Goal: Check status: Check status

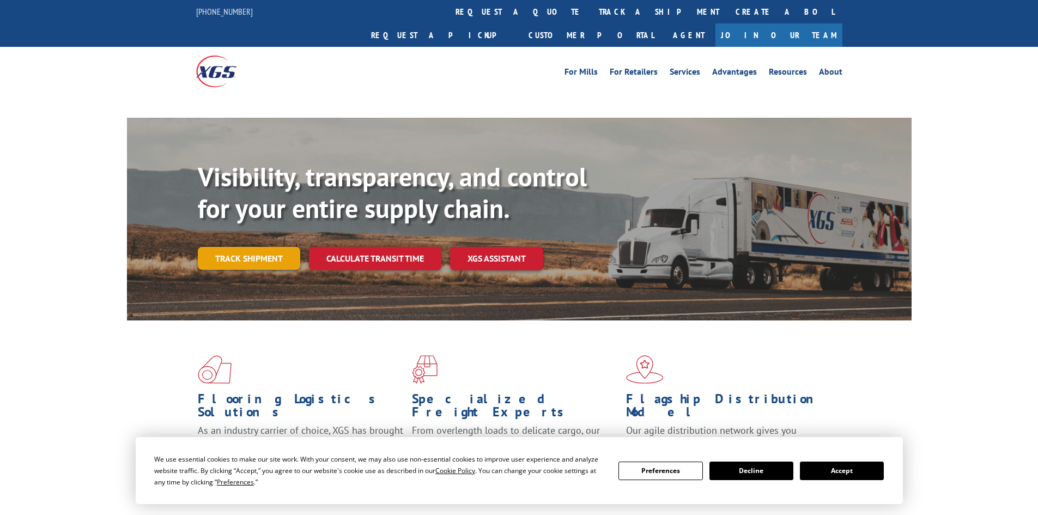
click at [237, 247] on link "Track shipment" at bounding box center [249, 258] width 102 height 23
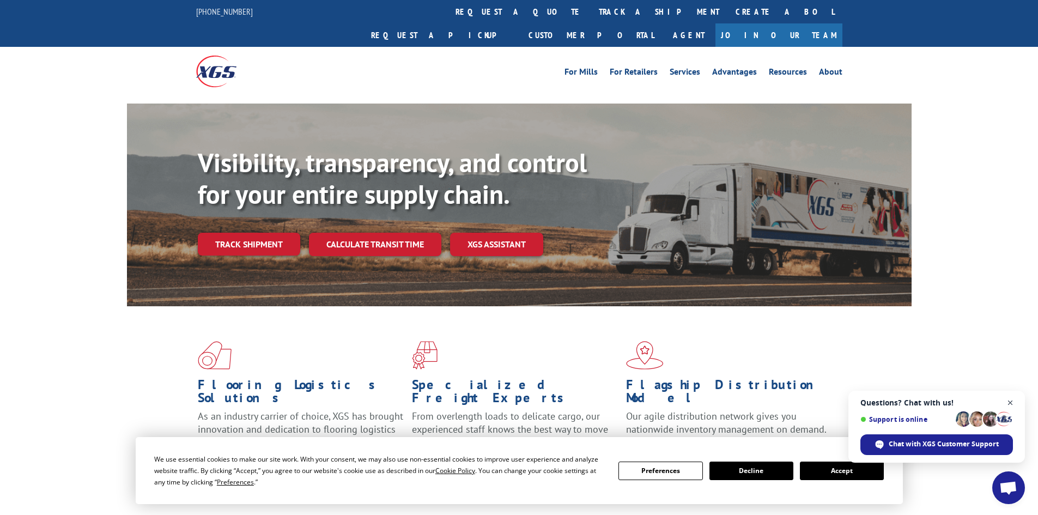
click at [1012, 402] on span "Close chat" at bounding box center [1010, 403] width 14 height 14
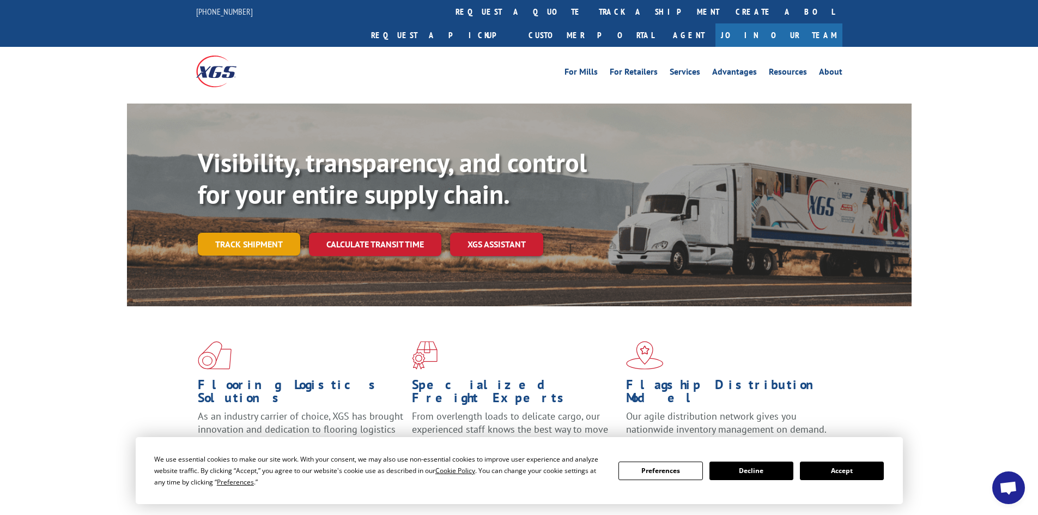
click at [220, 233] on link "Track shipment" at bounding box center [249, 244] width 102 height 23
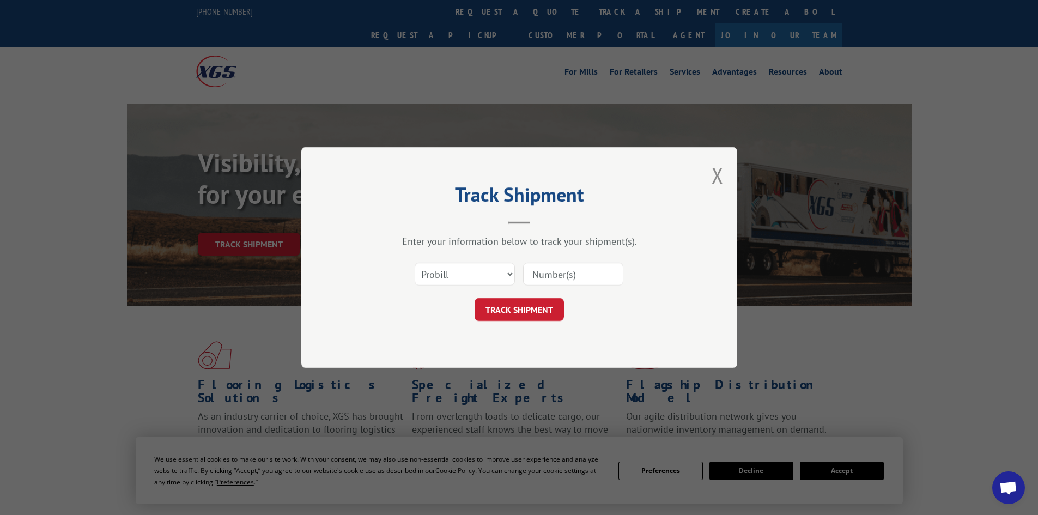
click at [589, 274] on input at bounding box center [573, 274] width 100 height 23
type input "17027562"
click at [474, 298] on button "TRACK SHIPMENT" at bounding box center [518, 309] width 89 height 23
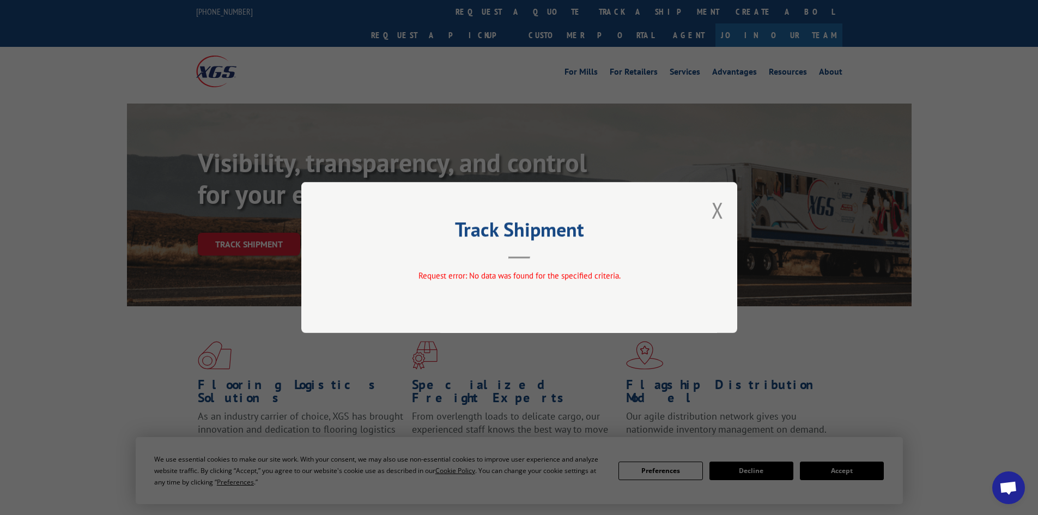
click at [724, 207] on div "Track Shipment Request error: No data was found for the specified criteria." at bounding box center [519, 257] width 436 height 151
click at [717, 212] on button "Close modal" at bounding box center [717, 210] width 12 height 29
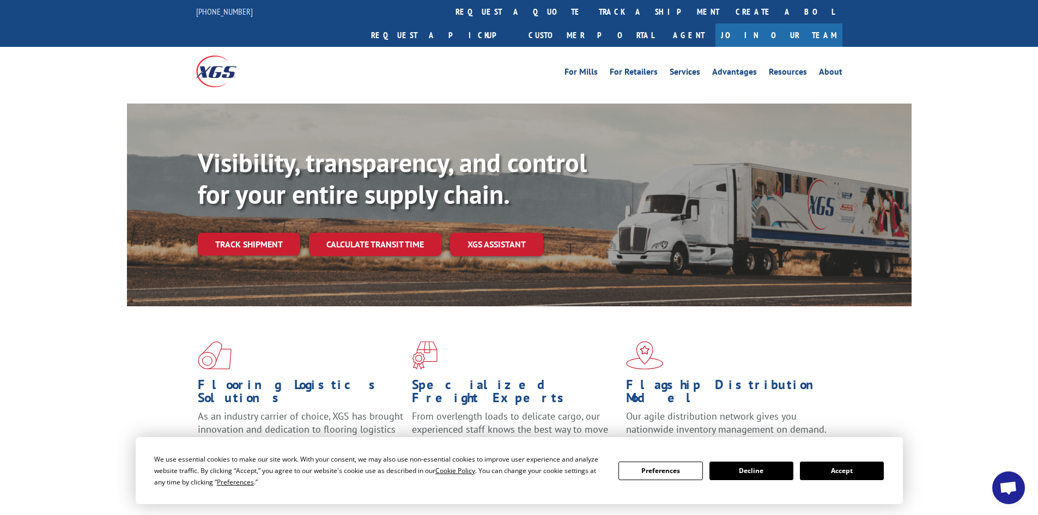
click at [833, 469] on button "Accept" at bounding box center [842, 470] width 84 height 19
